Goal: Task Accomplishment & Management: Complete application form

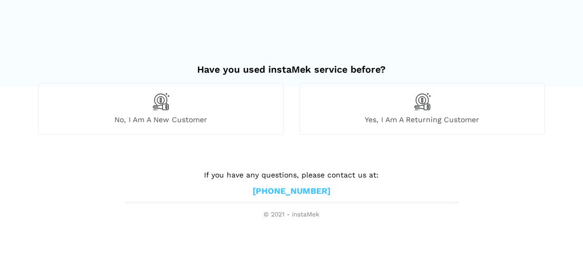
click at [158, 119] on span "No, I am a new customer" at bounding box center [160, 119] width 245 height 9
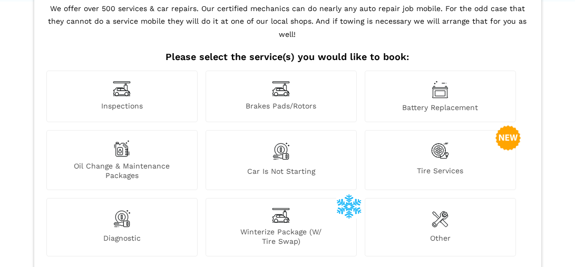
scroll to position [105, 0]
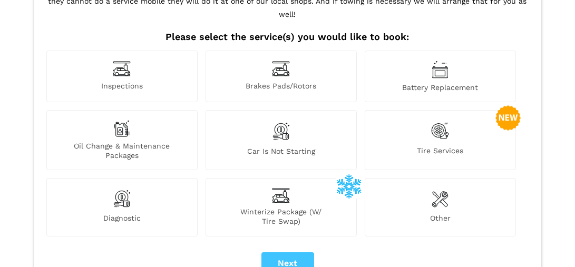
click at [134, 59] on div "Inspections" at bounding box center [121, 77] width 151 height 52
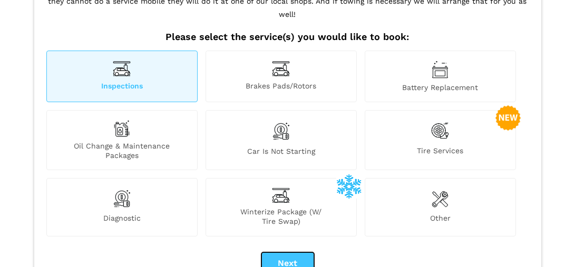
click at [294, 252] on button "Next" at bounding box center [287, 263] width 53 height 22
checkbox input "true"
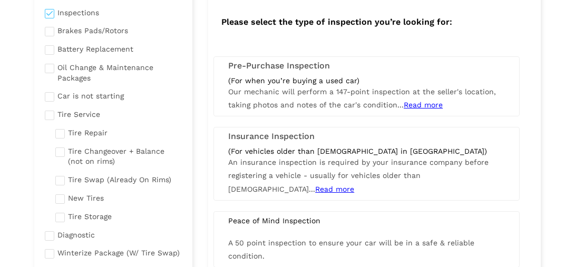
scroll to position [158, 0]
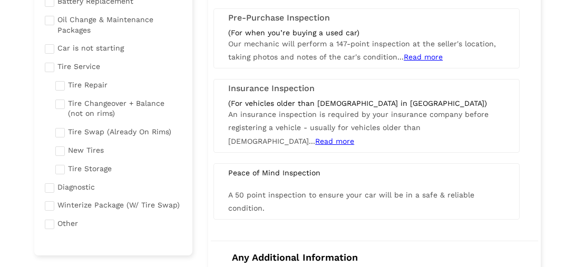
click at [414, 54] on span "Read more" at bounding box center [423, 57] width 39 height 8
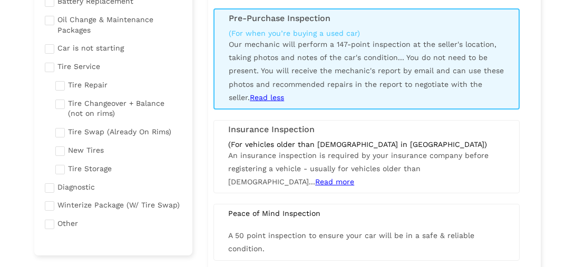
click at [354, 178] on span "Read more" at bounding box center [334, 182] width 39 height 8
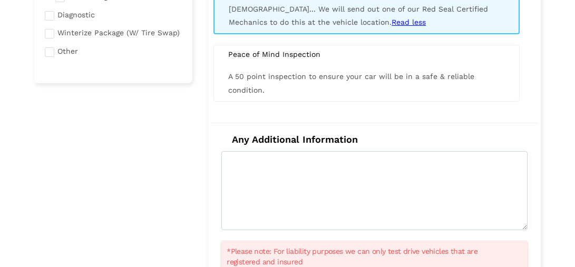
scroll to position [271, 0]
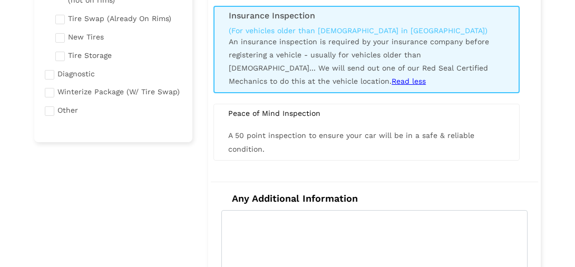
click at [257, 113] on div "Peace of Mind Inspection" at bounding box center [366, 113] width 292 height 9
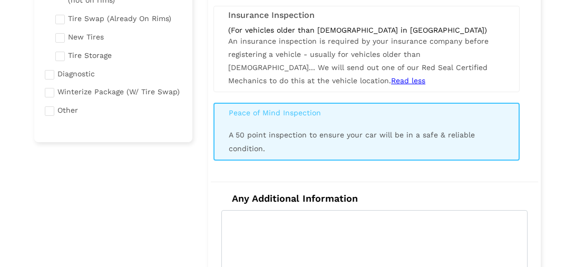
click at [257, 113] on div "Peace of Mind Inspection" at bounding box center [366, 112] width 291 height 9
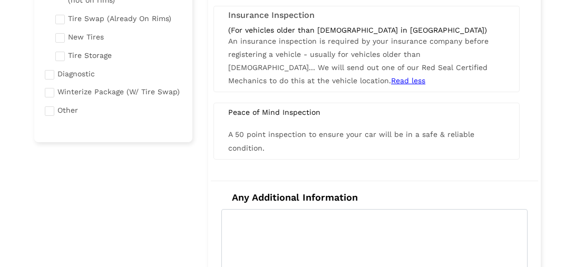
click at [257, 113] on div "Peace of Mind Inspection" at bounding box center [366, 112] width 292 height 9
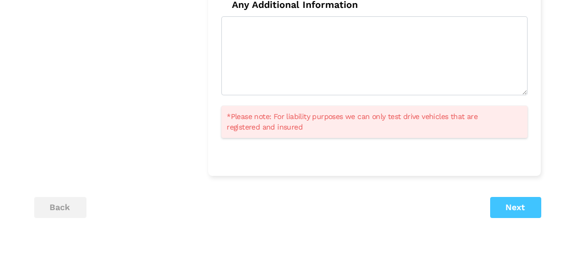
scroll to position [482, 0]
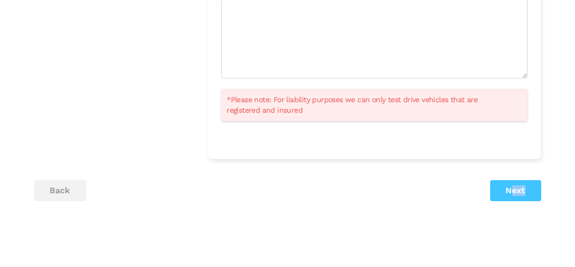
drag, startPoint x: 514, startPoint y: 197, endPoint x: 510, endPoint y: 191, distance: 6.9
click at [510, 191] on button "Next" at bounding box center [515, 190] width 51 height 21
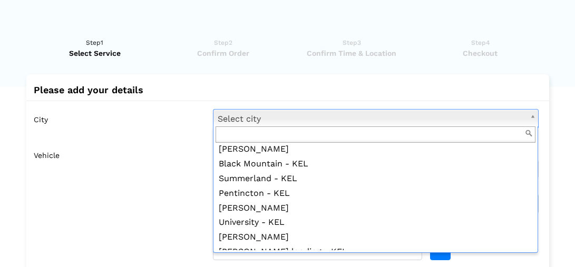
scroll to position [474, 0]
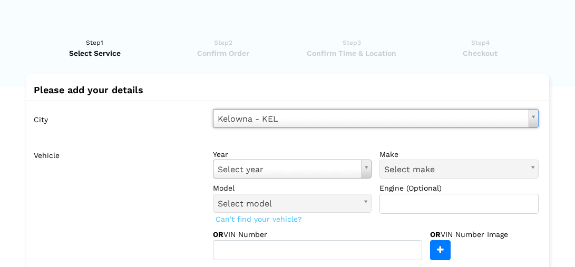
click at [336, 77] on div "Please add your details City [GEOGRAPHIC_DATA] - [GEOGRAPHIC_DATA] Select city …" at bounding box center [287, 200] width 523 height 252
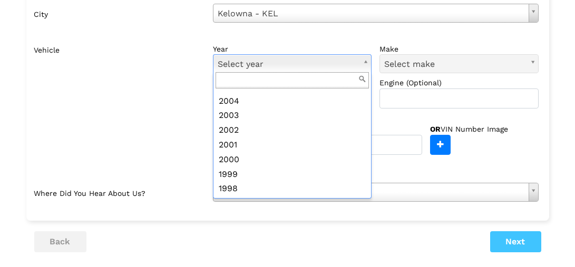
scroll to position [334, 0]
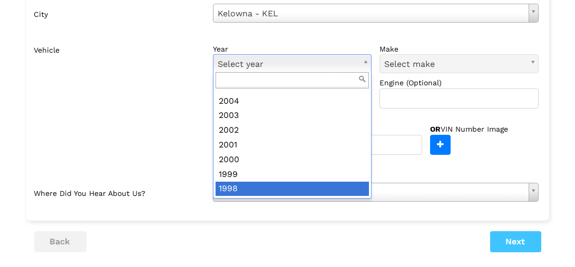
drag, startPoint x: 276, startPoint y: 186, endPoint x: 280, endPoint y: 182, distance: 5.6
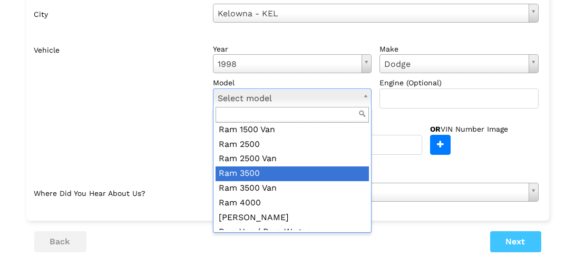
scroll to position [140, 0]
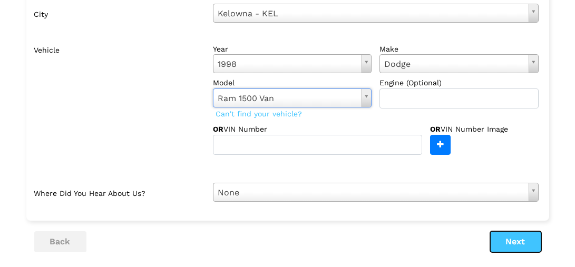
click at [530, 244] on button "Next" at bounding box center [515, 241] width 51 height 21
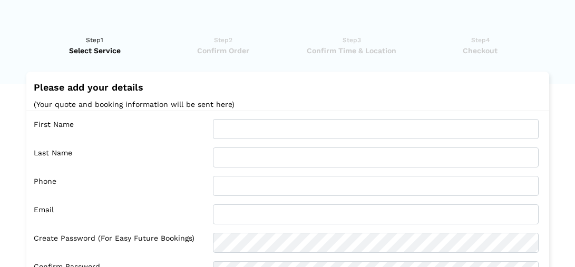
scroll to position [0, 0]
